Goal: Information Seeking & Learning: Compare options

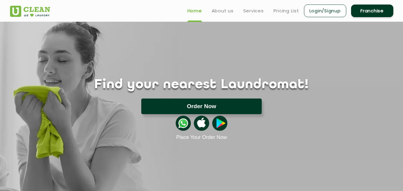
click at [203, 108] on button "Order Now" at bounding box center [201, 107] width 120 height 16
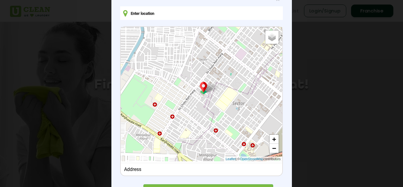
scroll to position [82, 0]
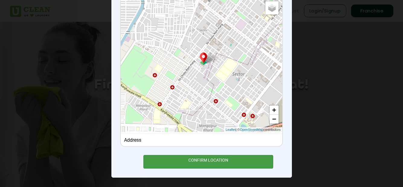
click at [203, 160] on div "CONFIRM LOCATION" at bounding box center [208, 162] width 130 height 14
click at [205, 163] on div "CONFIRM LOCATION" at bounding box center [208, 162] width 130 height 14
click at [203, 159] on div "CONFIRM LOCATION" at bounding box center [208, 162] width 130 height 14
click at [236, 159] on div "CONFIRM LOCATION" at bounding box center [208, 162] width 130 height 14
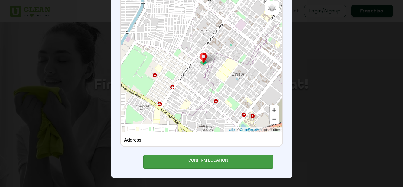
click at [235, 160] on div "CONFIRM LOCATION" at bounding box center [208, 162] width 130 height 14
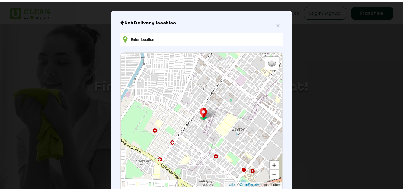
scroll to position [0, 0]
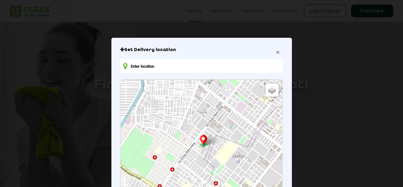
click at [276, 53] on span "×" at bounding box center [278, 52] width 4 height 7
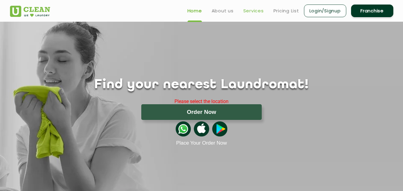
click at [249, 11] on link "Services" at bounding box center [253, 10] width 21 height 7
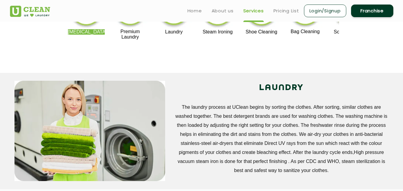
scroll to position [121, 0]
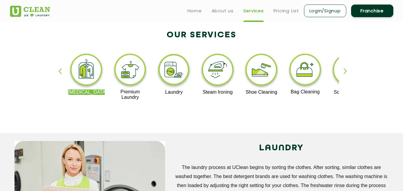
click at [173, 69] on img at bounding box center [174, 70] width 37 height 37
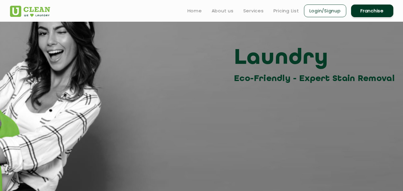
scroll to position [30, 0]
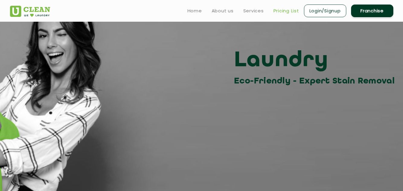
click at [279, 12] on link "Pricing List" at bounding box center [287, 10] width 26 height 7
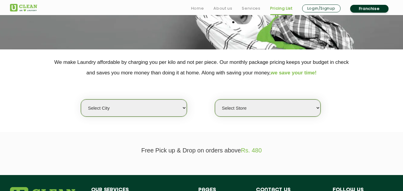
scroll to position [91, 0]
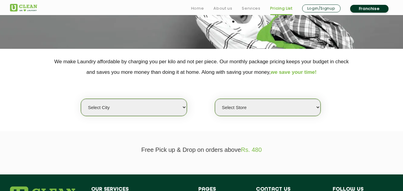
click at [145, 107] on select "Select city [GEOGRAPHIC_DATA] [GEOGRAPHIC_DATA] [GEOGRAPHIC_DATA] [GEOGRAPHIC_D…" at bounding box center [134, 107] width 106 height 17
select select "11"
click at [81, 99] on select "Select city [GEOGRAPHIC_DATA] [GEOGRAPHIC_DATA] [GEOGRAPHIC_DATA] [GEOGRAPHIC_D…" at bounding box center [134, 107] width 106 height 17
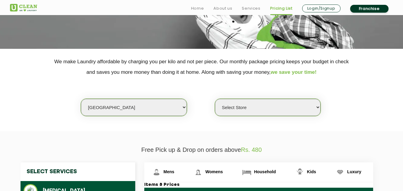
click at [236, 109] on select "Select Store [GEOGRAPHIC_DATA][PERSON_NAME] UClean Navalur UClean Chitlapakkam …" at bounding box center [268, 107] width 106 height 17
click at [215, 99] on select "Select Store [GEOGRAPHIC_DATA][PERSON_NAME] UClean Navalur UClean Chitlapakkam …" at bounding box center [268, 107] width 106 height 17
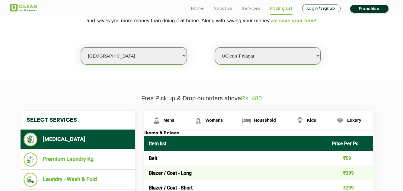
scroll to position [181, 0]
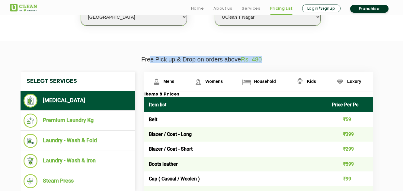
drag, startPoint x: 150, startPoint y: 58, endPoint x: 272, endPoint y: 50, distance: 122.3
click at [274, 56] on p "Free Pick up & Drop on orders above Rs. 480" at bounding box center [202, 59] width 384 height 7
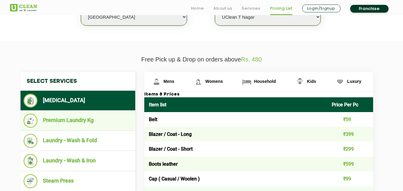
click at [81, 116] on li "Premium Laundry Kg" at bounding box center [78, 121] width 109 height 14
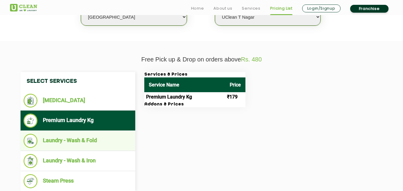
click at [85, 143] on li "Laundry - Wash & Fold" at bounding box center [78, 141] width 109 height 14
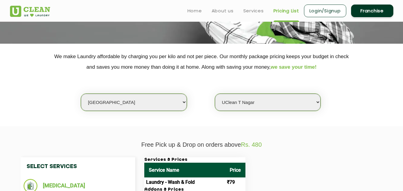
scroll to position [91, 0]
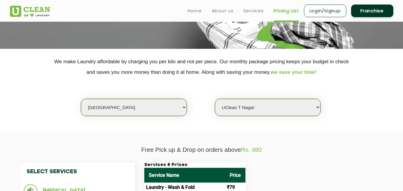
click at [252, 111] on select "Select Store [GEOGRAPHIC_DATA][PERSON_NAME] UClean Navalur UClean Chitlapakkam …" at bounding box center [268, 107] width 106 height 17
click at [215, 99] on select "Select Store [GEOGRAPHIC_DATA][PERSON_NAME] UClean Navalur UClean Chitlapakkam …" at bounding box center [268, 107] width 106 height 17
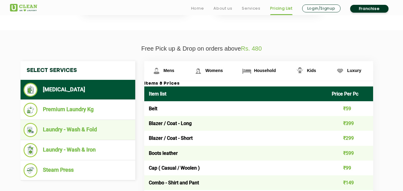
scroll to position [211, 0]
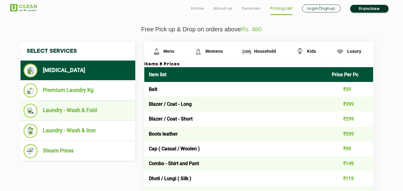
click at [88, 107] on li "Laundry - Wash & Fold" at bounding box center [78, 111] width 109 height 14
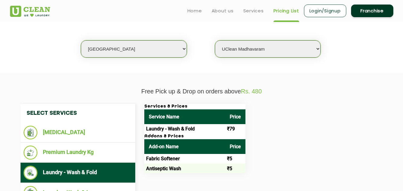
scroll to position [91, 0]
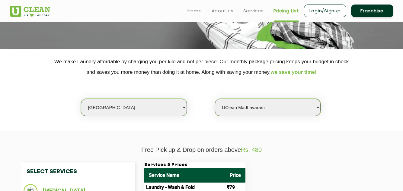
click at [246, 105] on select "Select Store [GEOGRAPHIC_DATA][PERSON_NAME] UClean Navalur UClean Chitlapakkam …" at bounding box center [268, 107] width 106 height 17
select select "427"
click at [215, 99] on select "Select Store [GEOGRAPHIC_DATA][PERSON_NAME] UClean Navalur UClean Chitlapakkam …" at bounding box center [268, 107] width 106 height 17
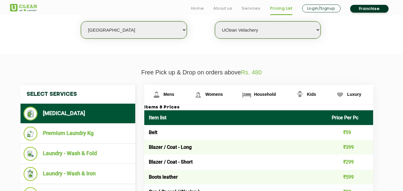
scroll to position [211, 0]
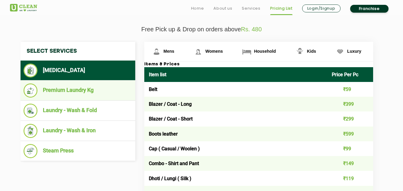
click at [101, 86] on li "Premium Laundry Kg" at bounding box center [78, 91] width 109 height 14
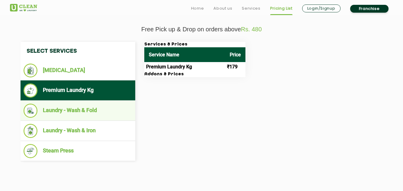
click at [102, 109] on li "Laundry - Wash & Fold" at bounding box center [78, 111] width 109 height 14
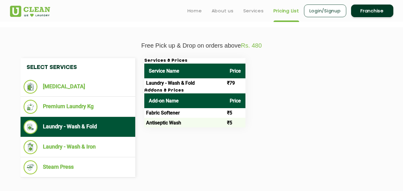
scroll to position [151, 0]
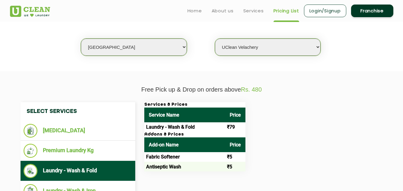
click at [246, 52] on select "Select Store [GEOGRAPHIC_DATA][PERSON_NAME] UClean Navalur UClean Chitlapakkam …" at bounding box center [268, 47] width 106 height 17
click at [139, 42] on select "Select city [GEOGRAPHIC_DATA] [GEOGRAPHIC_DATA] [GEOGRAPHIC_DATA] [GEOGRAPHIC_D…" at bounding box center [134, 47] width 106 height 17
select select "6"
click at [81, 39] on select "Select city [GEOGRAPHIC_DATA] [GEOGRAPHIC_DATA] [GEOGRAPHIC_DATA] [GEOGRAPHIC_D…" at bounding box center [134, 47] width 106 height 17
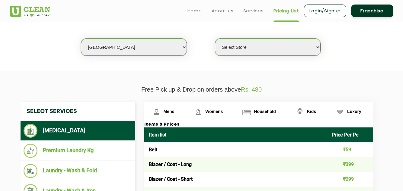
click at [239, 47] on select "Select Store [GEOGRAPHIC_DATA] [GEOGRAPHIC_DATA] UClean KR [GEOGRAPHIC_DATA] [G…" at bounding box center [268, 47] width 106 height 17
select select "316"
click at [215, 39] on select "Select Store [GEOGRAPHIC_DATA] [GEOGRAPHIC_DATA] UClean KR [GEOGRAPHIC_DATA] [G…" at bounding box center [268, 47] width 106 height 17
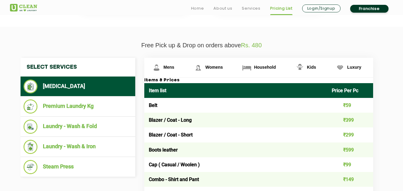
scroll to position [211, 0]
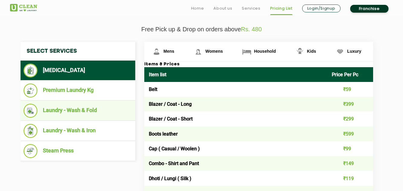
click at [90, 110] on li "Laundry - Wash & Fold" at bounding box center [78, 111] width 109 height 14
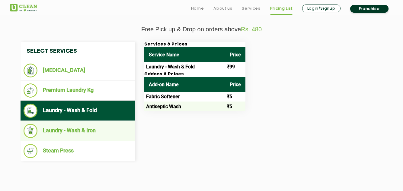
click at [83, 129] on li "Laundry - Wash & Iron" at bounding box center [78, 131] width 109 height 14
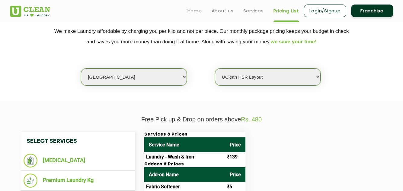
scroll to position [121, 0]
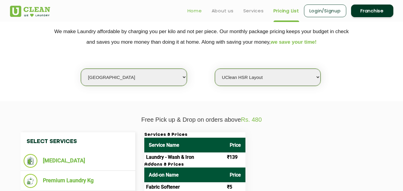
click at [193, 9] on link "Home" at bounding box center [195, 10] width 14 height 7
